Goal: Communication & Community: Answer question/provide support

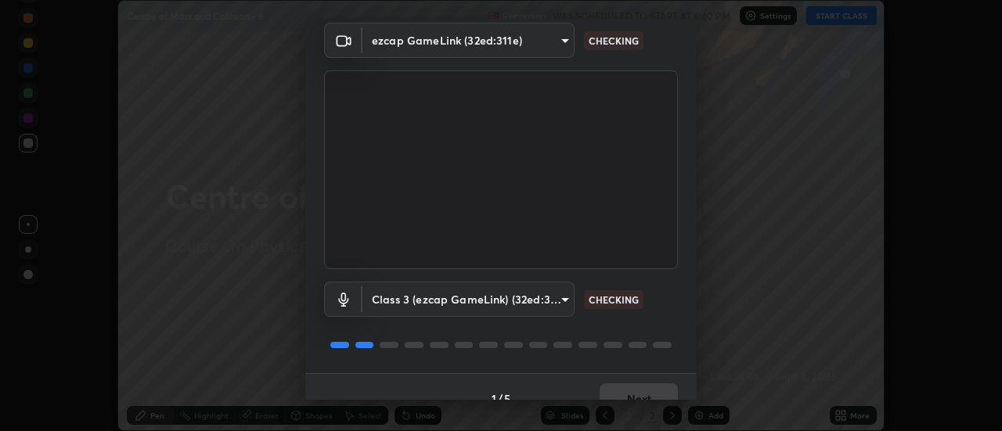
scroll to position [82, 0]
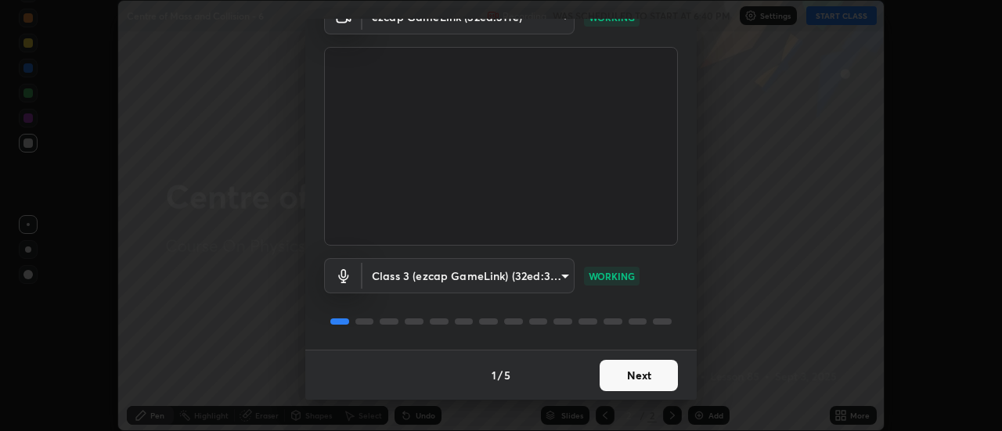
click at [622, 380] on button "Next" at bounding box center [639, 375] width 78 height 31
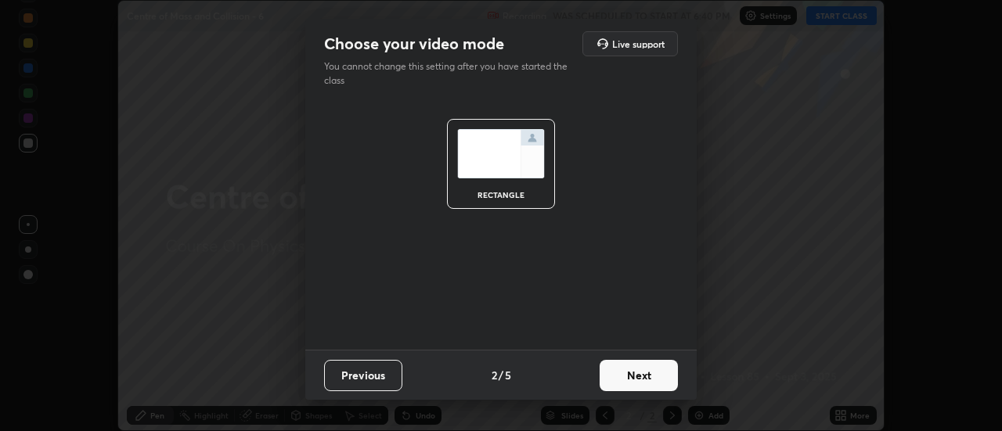
scroll to position [0, 0]
click at [626, 381] on button "Next" at bounding box center [639, 375] width 78 height 31
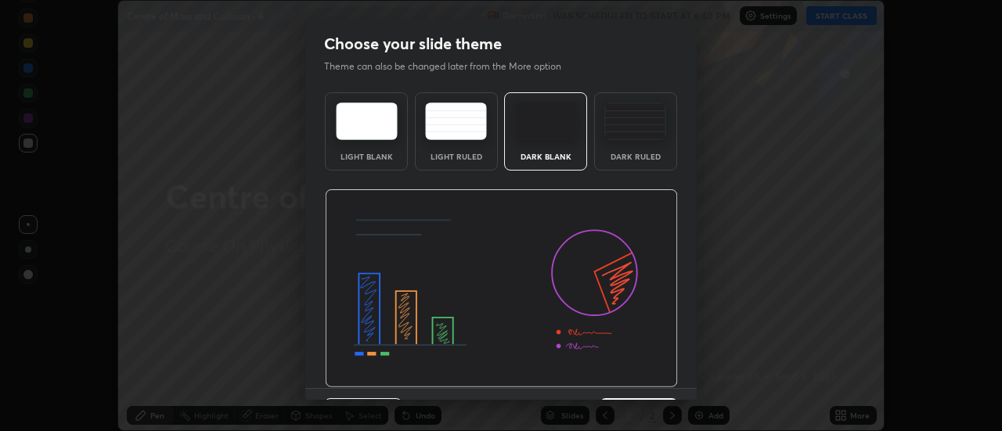
scroll to position [38, 0]
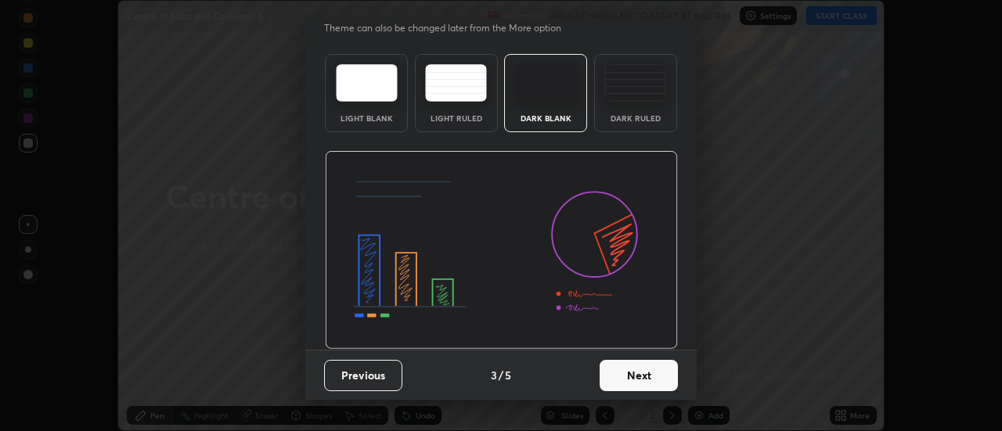
click at [633, 376] on button "Next" at bounding box center [639, 375] width 78 height 31
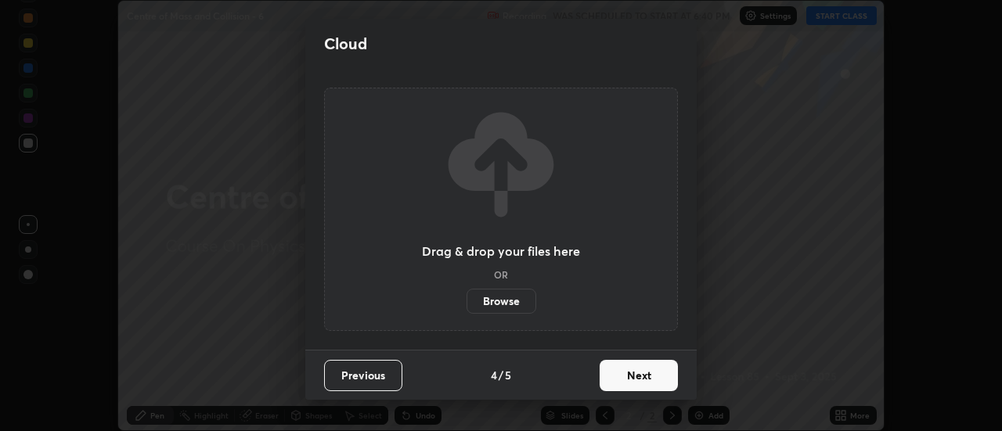
scroll to position [0, 0]
click at [639, 380] on button "Next" at bounding box center [639, 375] width 78 height 31
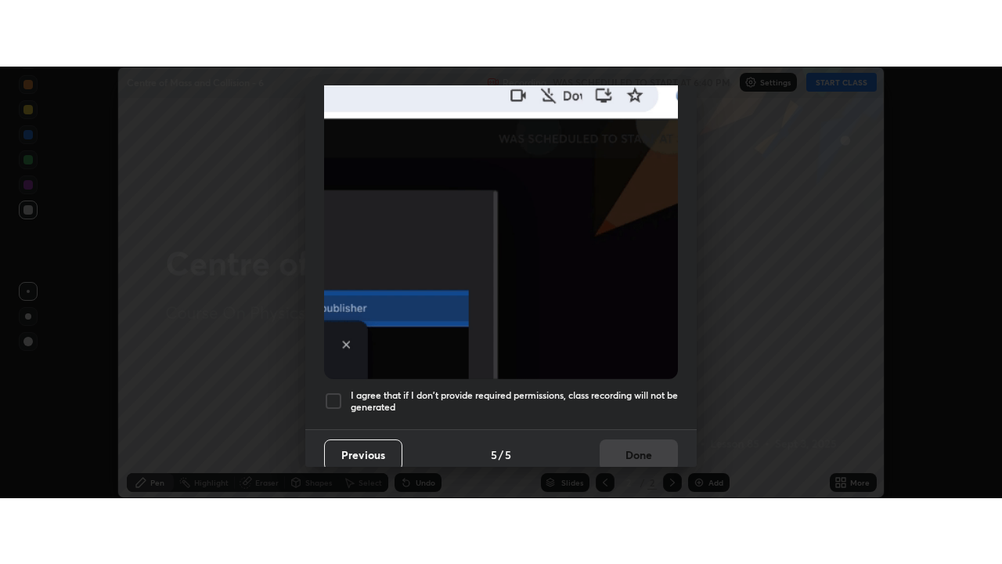
scroll to position [402, 0]
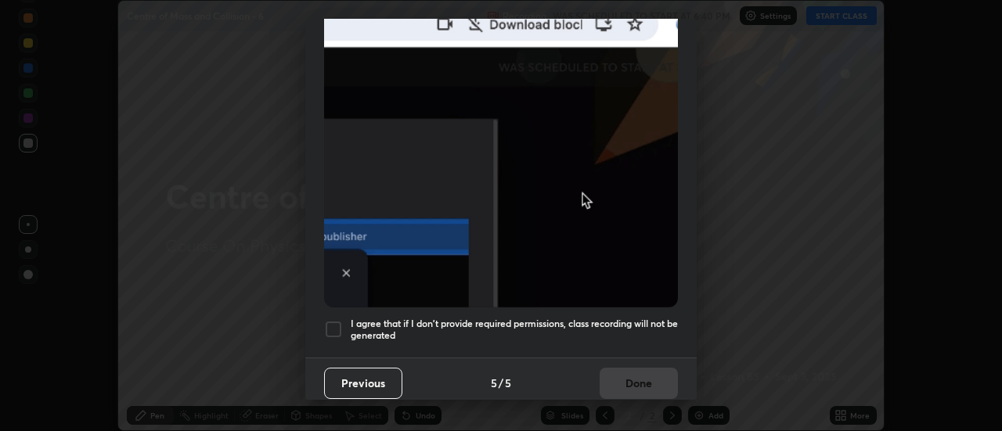
click at [330, 326] on div at bounding box center [333, 329] width 19 height 19
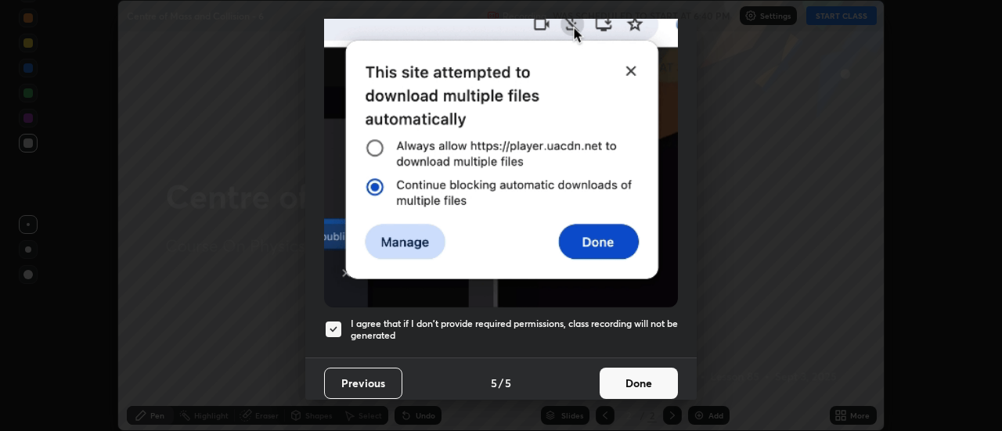
click at [612, 371] on button "Done" at bounding box center [639, 383] width 78 height 31
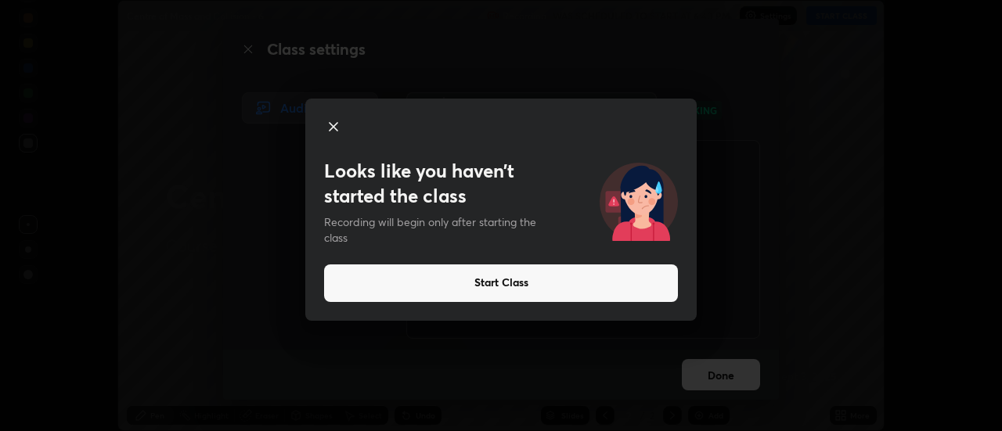
click at [506, 276] on button "Start Class" at bounding box center [501, 284] width 354 height 38
click at [508, 285] on button "Start Class" at bounding box center [501, 284] width 354 height 38
click at [511, 285] on button "Start Class" at bounding box center [501, 284] width 354 height 38
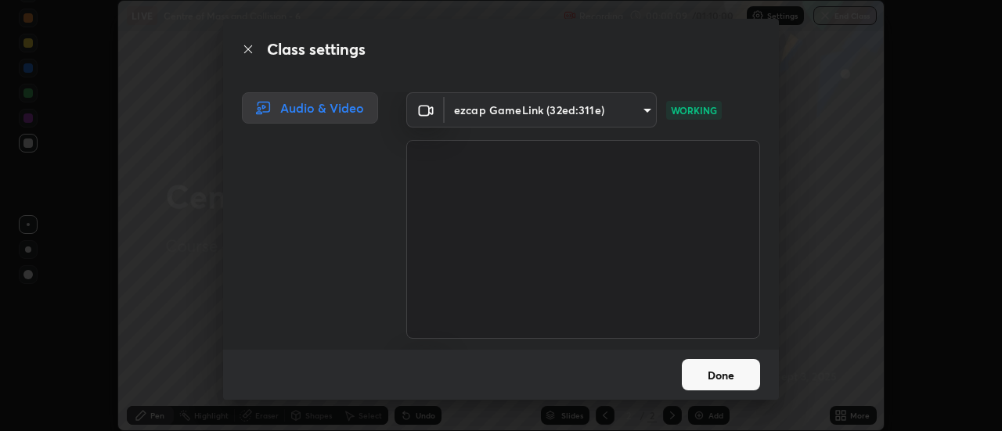
click at [723, 369] on button "Done" at bounding box center [721, 374] width 78 height 31
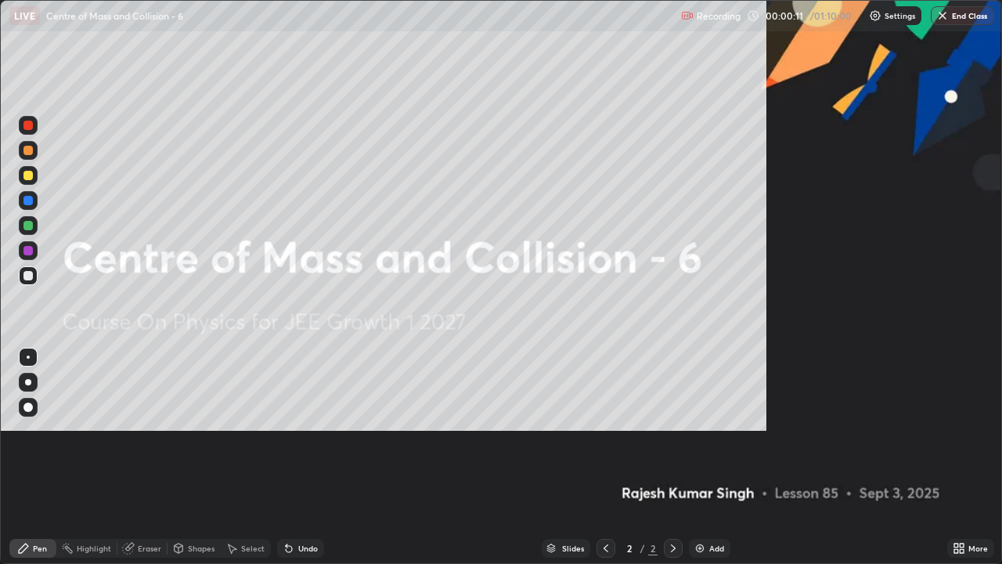
scroll to position [564, 1002]
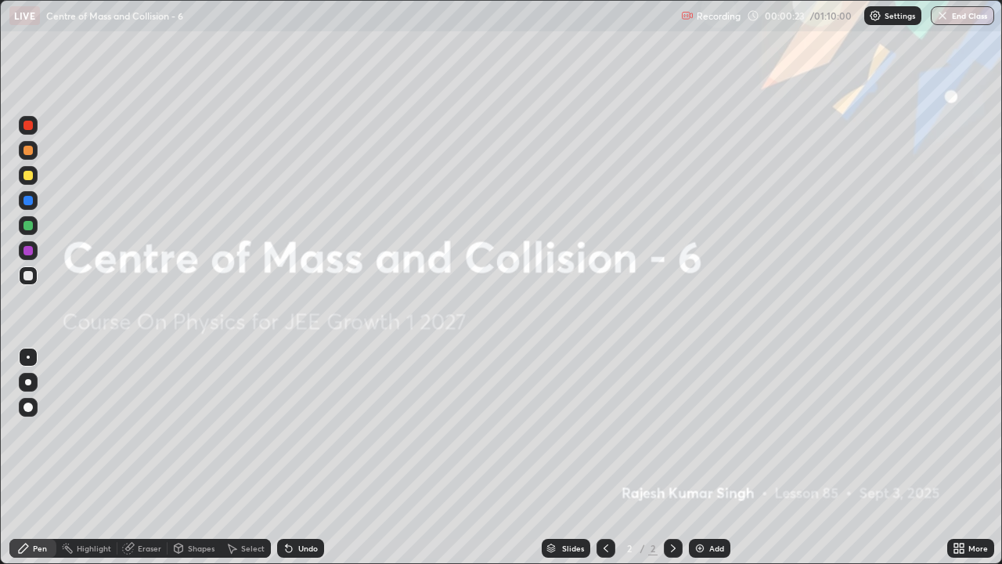
click at [712, 431] on div "Add" at bounding box center [716, 548] width 15 height 8
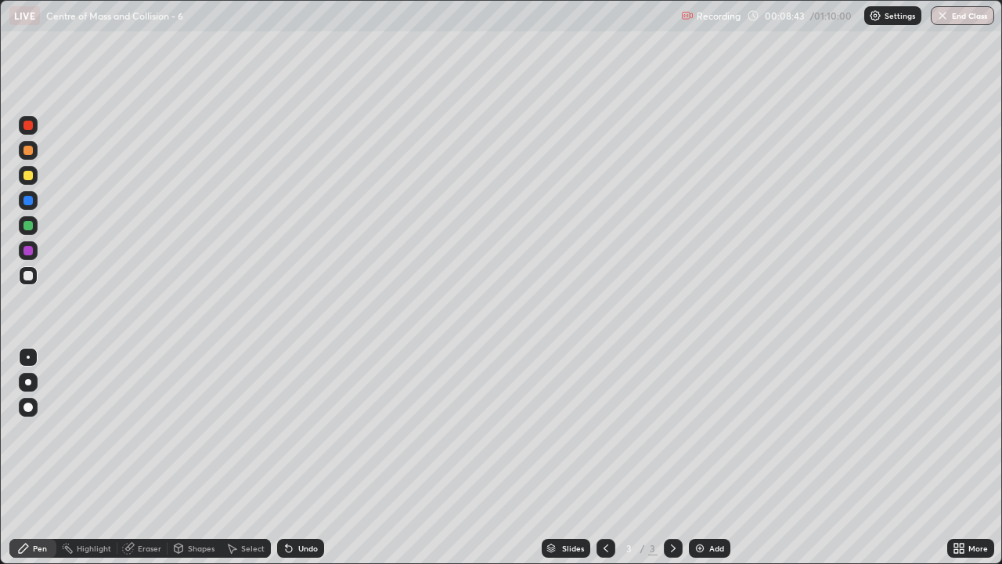
click at [304, 431] on div "Undo" at bounding box center [300, 548] width 47 height 19
click at [298, 431] on div "Undo" at bounding box center [308, 548] width 20 height 8
click at [304, 431] on div "Undo" at bounding box center [308, 548] width 20 height 8
click at [308, 431] on div "Undo" at bounding box center [308, 548] width 20 height 8
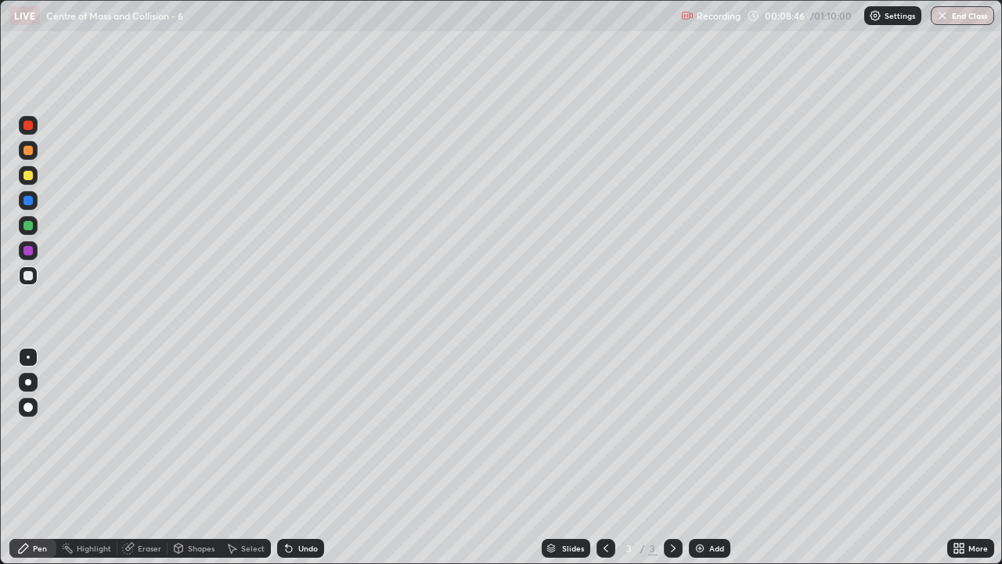
click at [301, 431] on div "Undo" at bounding box center [308, 548] width 20 height 8
click at [299, 431] on div "Undo" at bounding box center [308, 548] width 20 height 8
click at [298, 431] on div "Undo" at bounding box center [308, 548] width 20 height 8
click at [308, 431] on div "Undo" at bounding box center [308, 548] width 20 height 8
click at [312, 431] on div "Undo" at bounding box center [308, 548] width 20 height 8
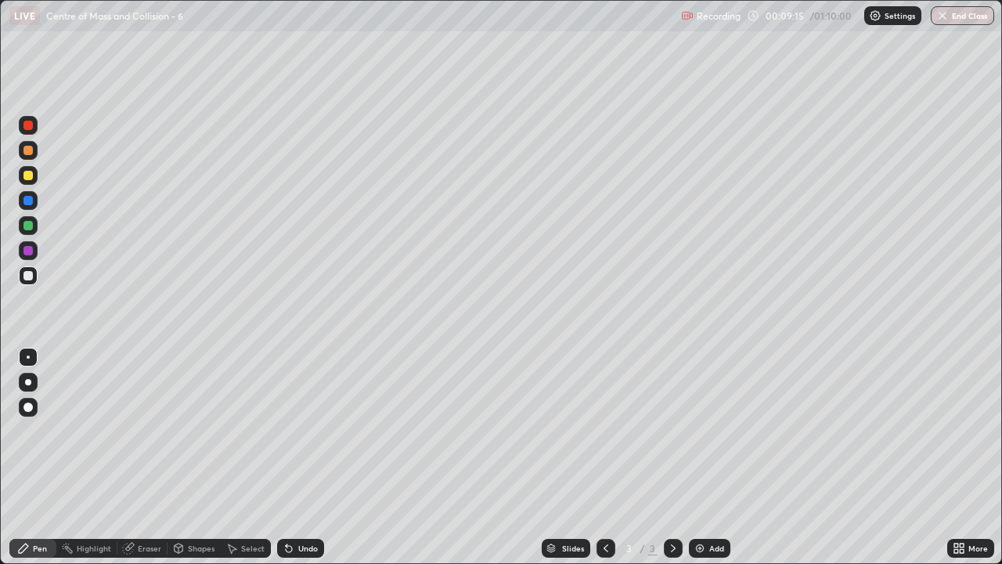
click at [303, 431] on div "Undo" at bounding box center [308, 548] width 20 height 8
click at [28, 176] on div at bounding box center [27, 175] width 9 height 9
click at [710, 431] on div "Add" at bounding box center [716, 548] width 15 height 8
click at [304, 431] on div "Undo" at bounding box center [308, 548] width 20 height 8
click at [602, 431] on icon at bounding box center [606, 548] width 13 height 13
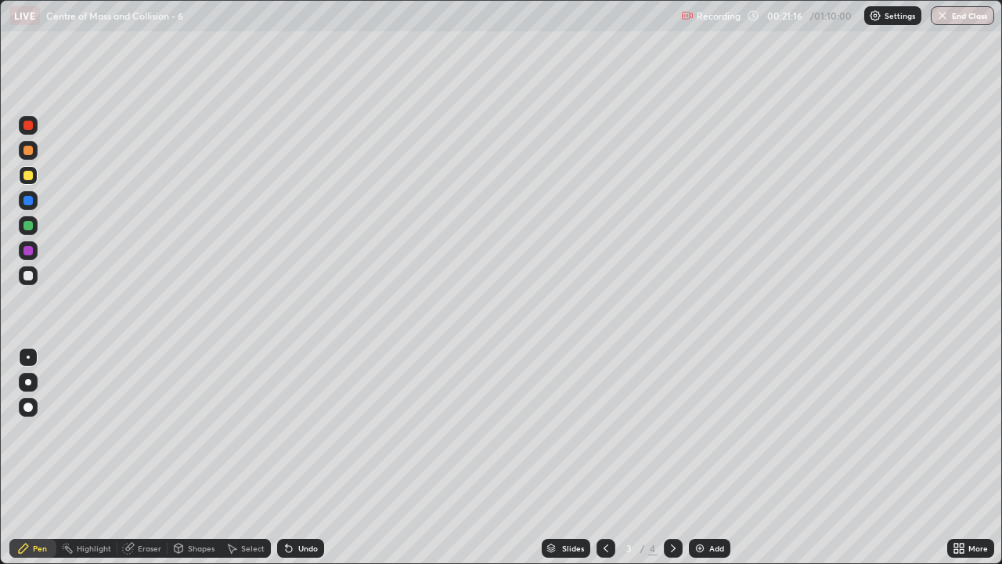
click at [674, 431] on icon at bounding box center [673, 548] width 13 height 13
click at [144, 431] on div "Eraser" at bounding box center [149, 548] width 23 height 8
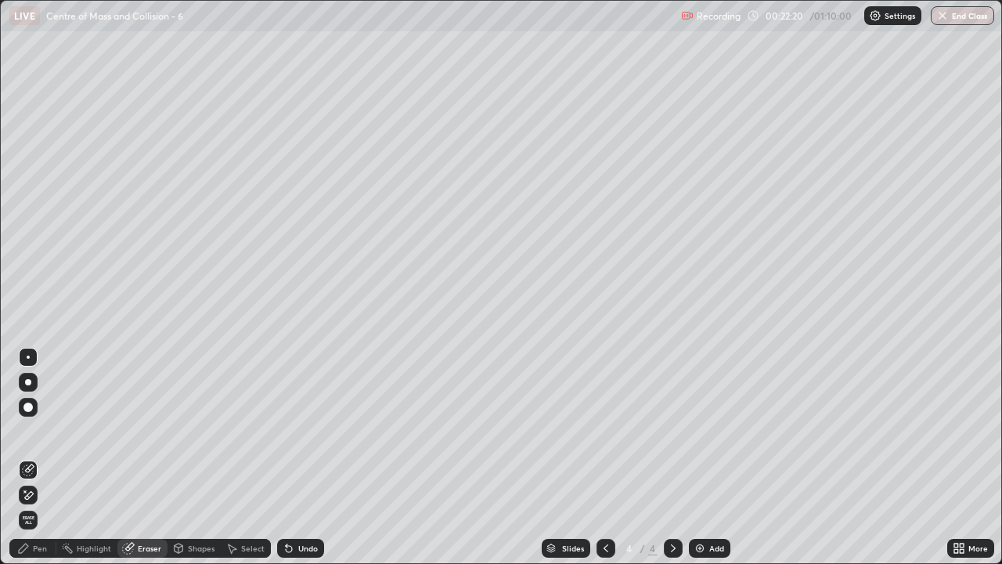
click at [45, 431] on div "Pen" at bounding box center [40, 548] width 14 height 8
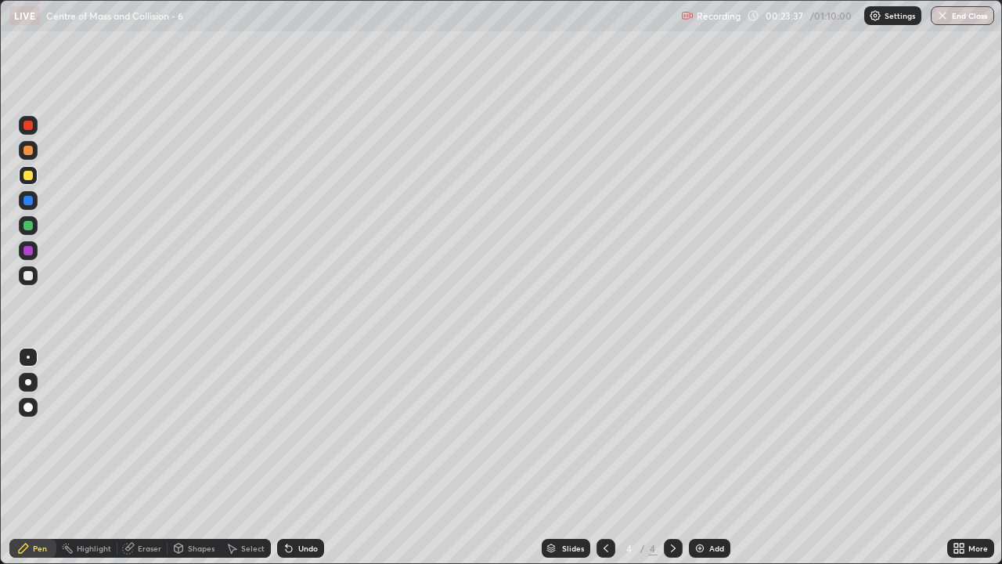
click at [710, 431] on div "Add" at bounding box center [716, 548] width 15 height 8
click at [31, 275] on div at bounding box center [27, 275] width 9 height 9
click at [715, 431] on div "Add" at bounding box center [709, 548] width 41 height 19
click at [308, 431] on div "Undo" at bounding box center [308, 548] width 20 height 8
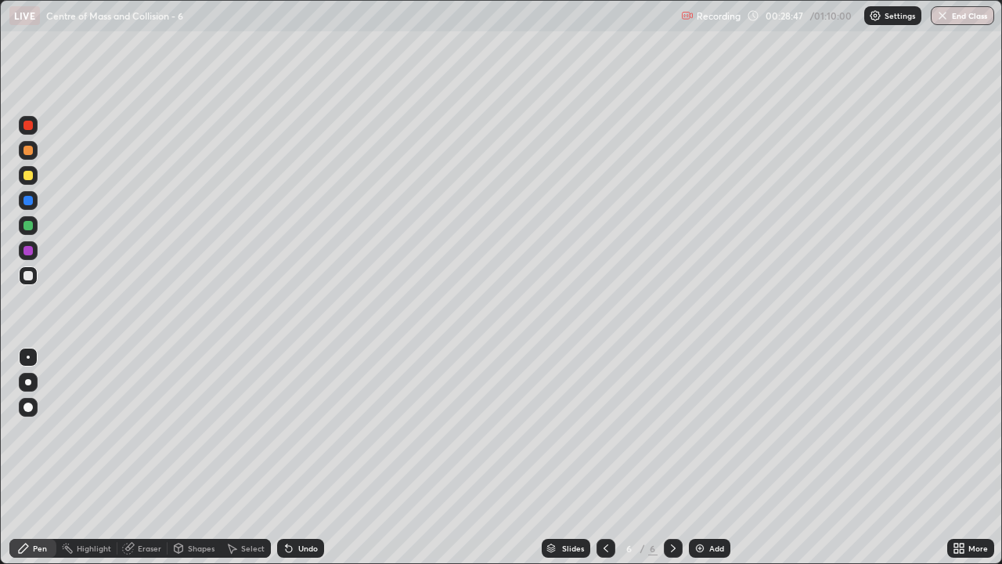
click at [27, 176] on div at bounding box center [27, 175] width 9 height 9
click at [30, 272] on div at bounding box center [27, 275] width 9 height 9
click at [28, 174] on div at bounding box center [27, 175] width 9 height 9
click at [31, 277] on div at bounding box center [27, 275] width 9 height 9
click at [28, 226] on div at bounding box center [27, 225] width 9 height 9
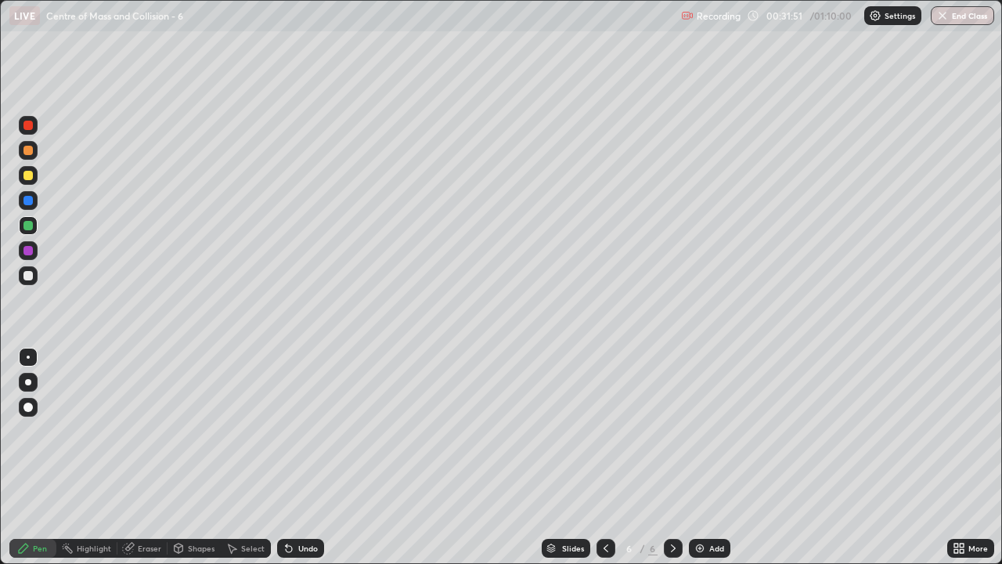
click at [29, 276] on div at bounding box center [27, 275] width 9 height 9
click at [27, 122] on div at bounding box center [27, 125] width 9 height 9
click at [720, 431] on div "Add" at bounding box center [716, 548] width 15 height 8
click at [32, 276] on div at bounding box center [27, 275] width 9 height 9
click at [28, 174] on div at bounding box center [27, 175] width 9 height 9
